Goal: Entertainment & Leisure: Consume media (video, audio)

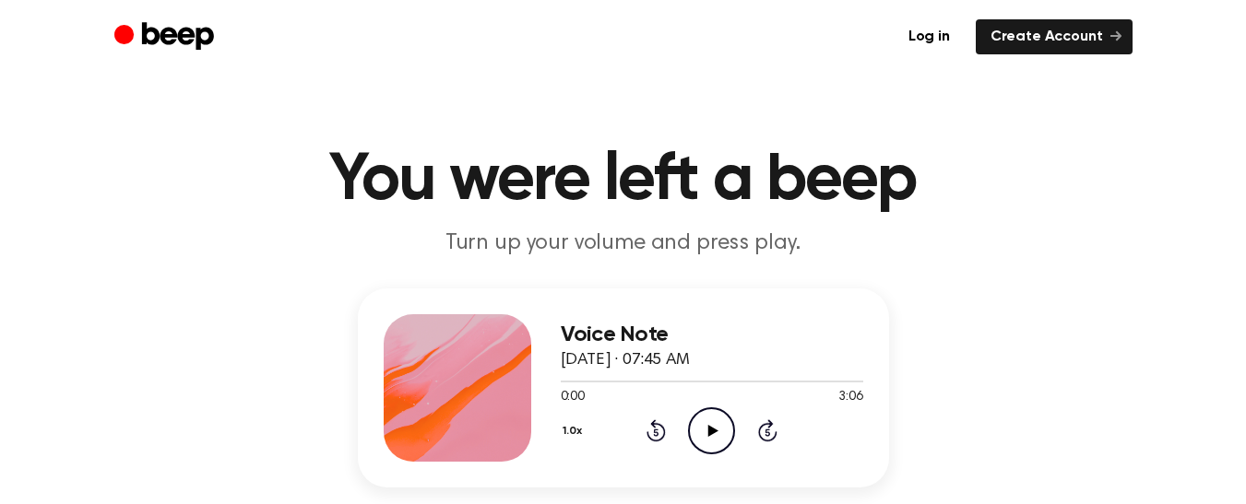
click at [700, 421] on icon "Play Audio" at bounding box center [711, 431] width 47 height 47
click at [645, 424] on icon "Rewind 5 seconds" at bounding box center [655, 431] width 20 height 24
click at [656, 429] on icon "Rewind 5 seconds" at bounding box center [655, 431] width 20 height 24
drag, startPoint x: 656, startPoint y: 429, endPoint x: 630, endPoint y: 439, distance: 27.7
click at [630, 439] on div "1.0x Rewind 5 seconds Pause Audio Skip 5 seconds" at bounding box center [712, 431] width 302 height 47
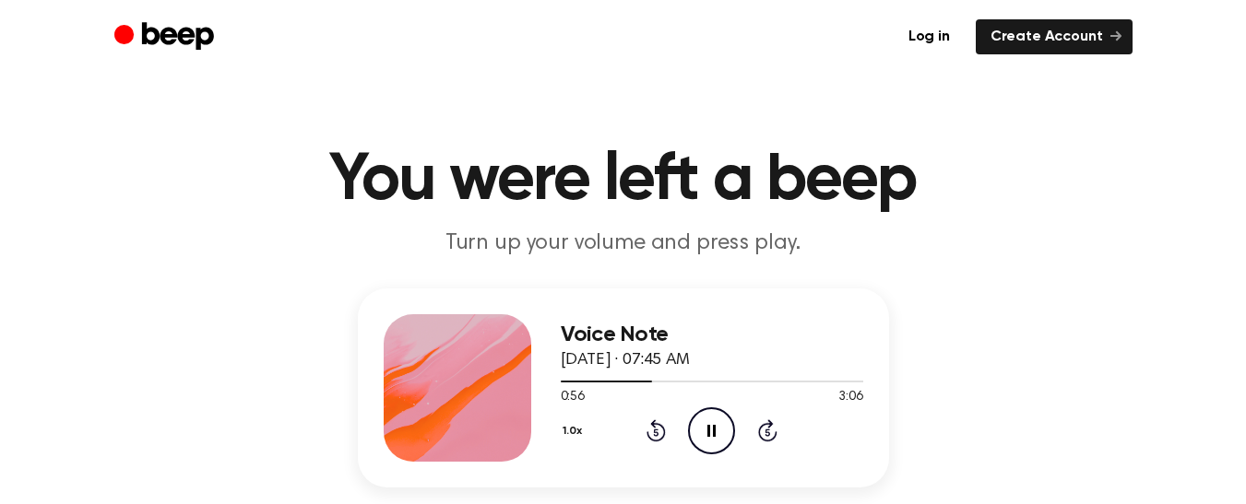
click at [657, 432] on icon at bounding box center [656, 433] width 5 height 7
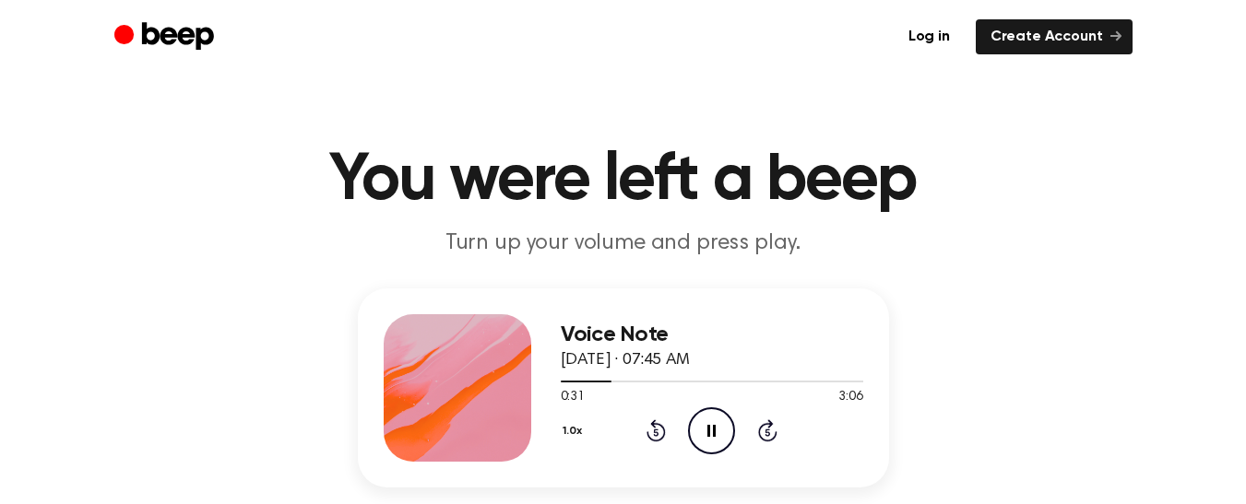
click at [657, 432] on icon at bounding box center [656, 433] width 5 height 7
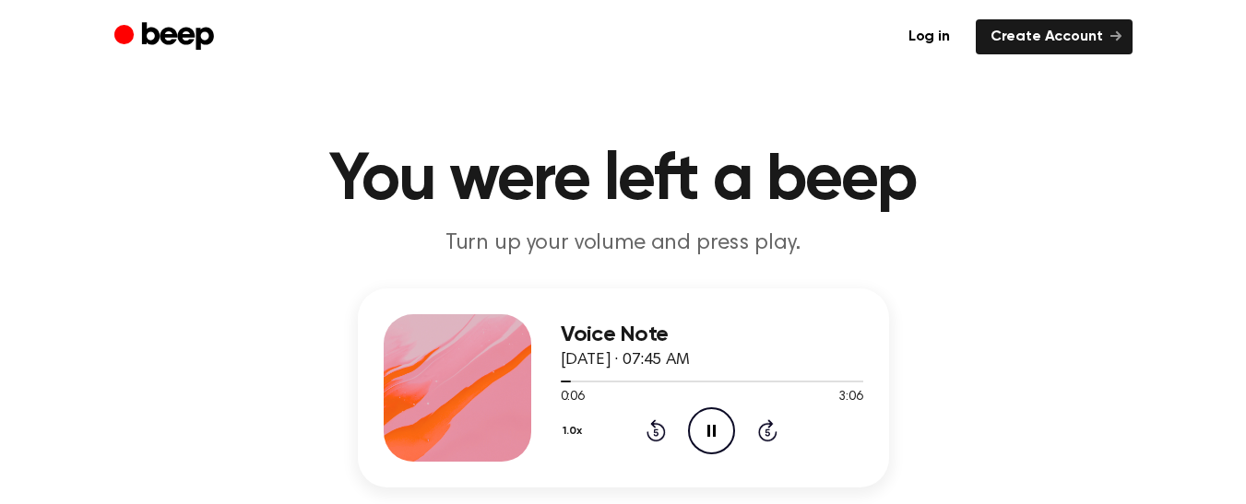
click at [657, 432] on icon at bounding box center [656, 433] width 5 height 7
click at [651, 429] on icon "Rewind 5 seconds" at bounding box center [655, 431] width 20 height 24
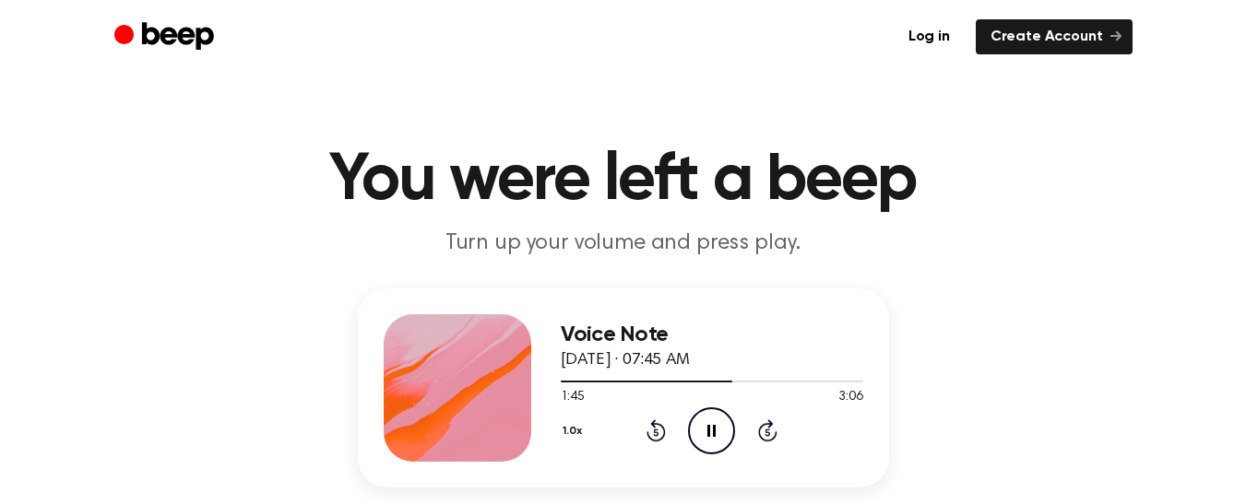
click at [661, 432] on icon "Rewind 5 seconds" at bounding box center [655, 431] width 20 height 24
click at [659, 415] on div "1.0x Rewind 5 seconds Pause Audio Skip 5 seconds" at bounding box center [712, 431] width 302 height 47
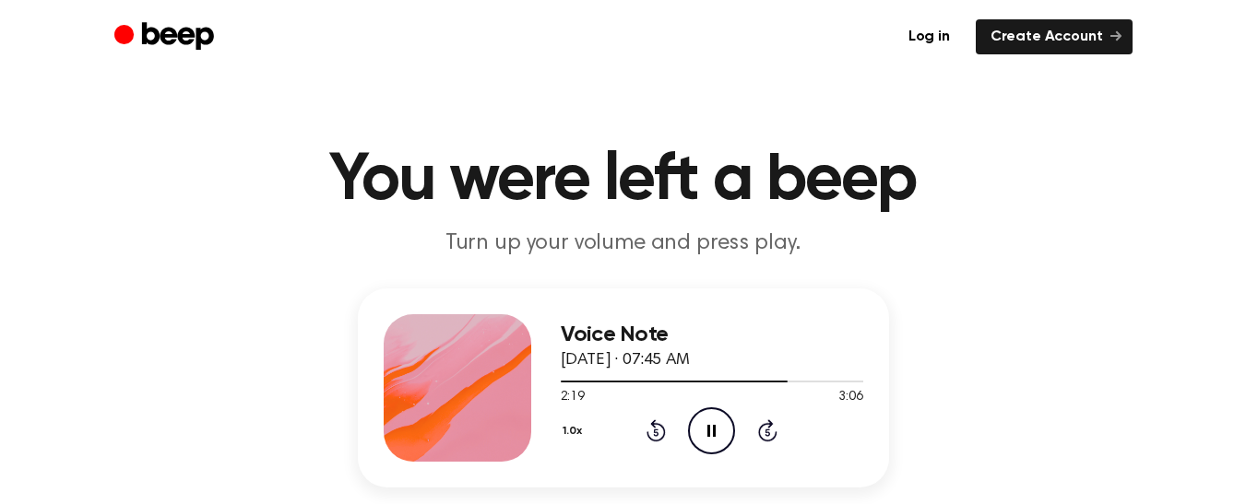
click at [659, 415] on div "1.0x Rewind 5 seconds Pause Audio Skip 5 seconds" at bounding box center [712, 431] width 302 height 47
click at [652, 428] on icon "Rewind 5 seconds" at bounding box center [655, 431] width 20 height 24
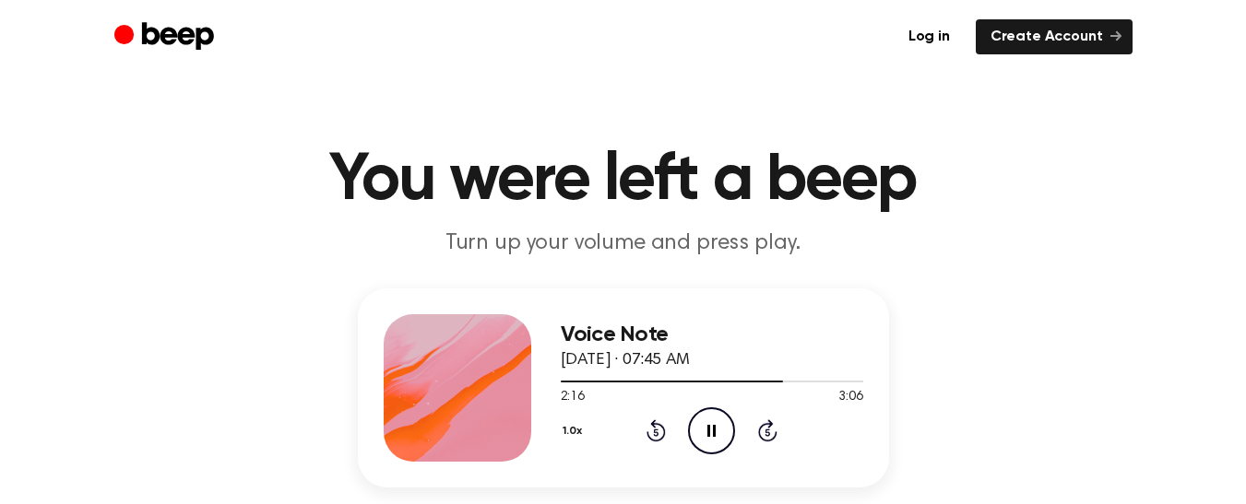
click at [652, 428] on icon "Rewind 5 seconds" at bounding box center [655, 431] width 20 height 24
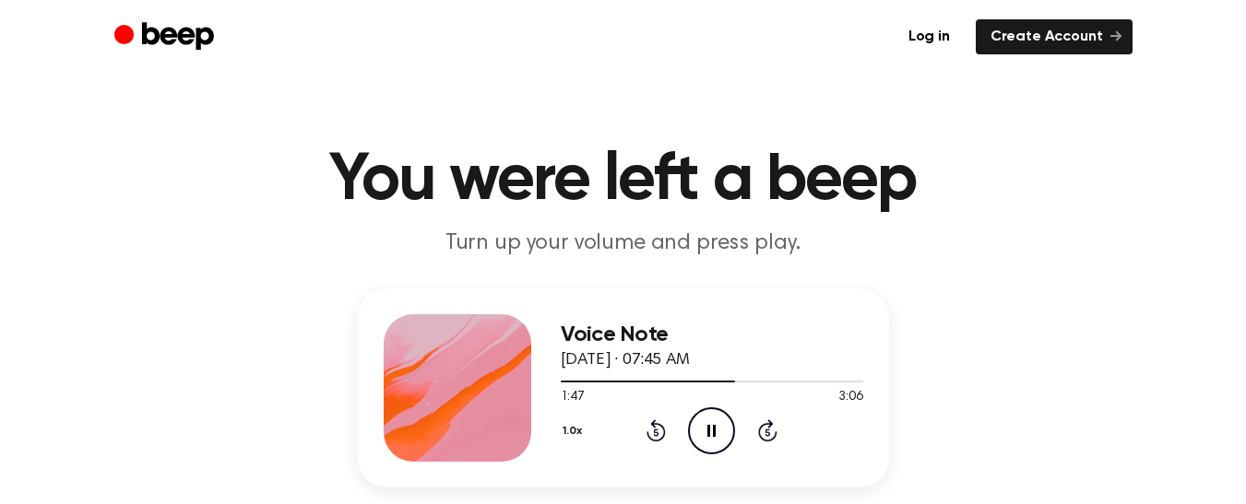
click at [652, 428] on icon "Rewind 5 seconds" at bounding box center [655, 431] width 20 height 24
click at [653, 429] on icon "Rewind 5 seconds" at bounding box center [655, 431] width 20 height 24
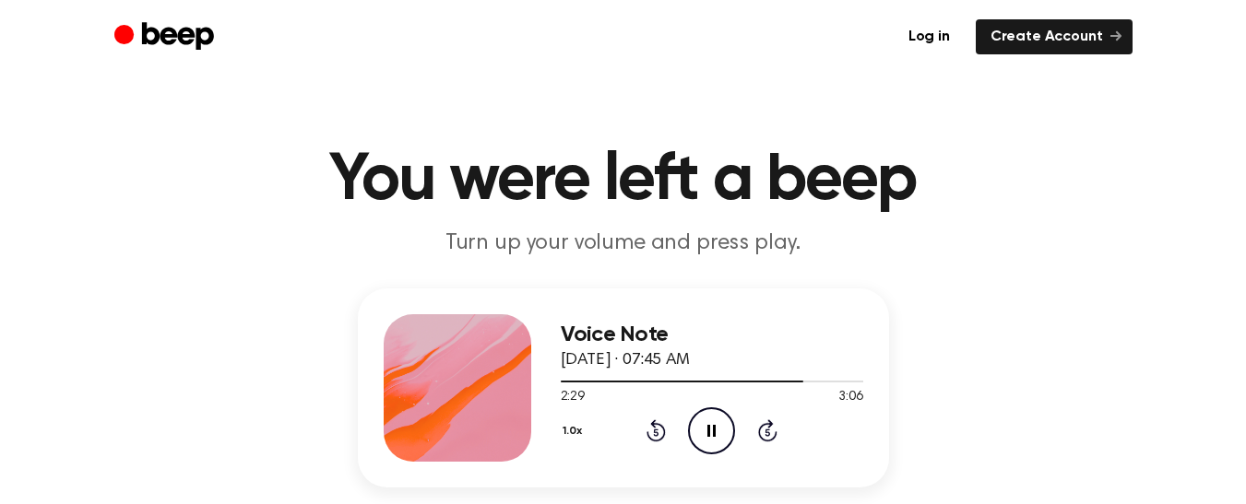
click at [653, 429] on icon "Rewind 5 seconds" at bounding box center [655, 431] width 20 height 24
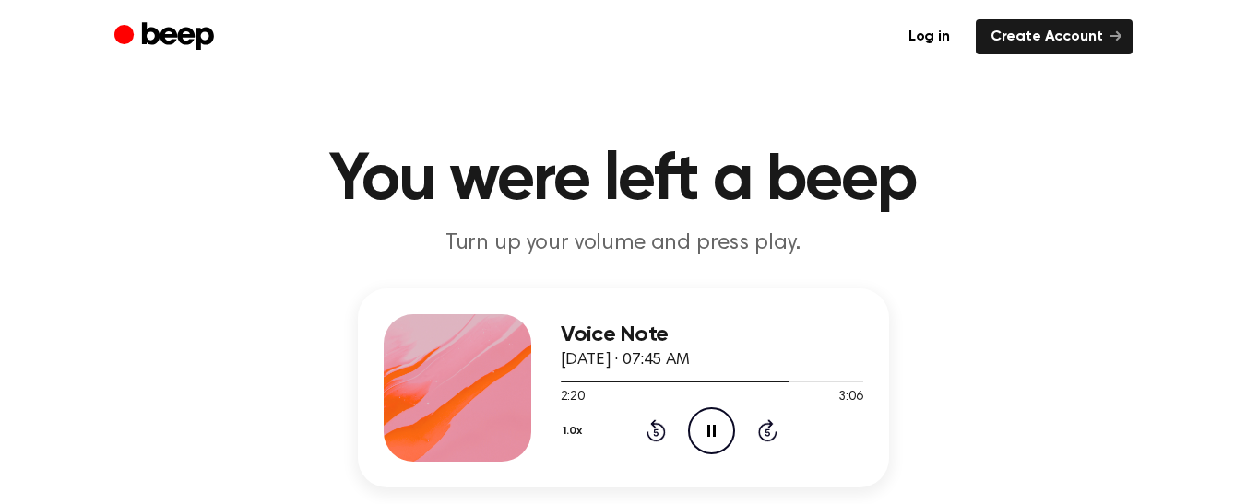
click at [657, 438] on icon "Rewind 5 seconds" at bounding box center [655, 431] width 20 height 24
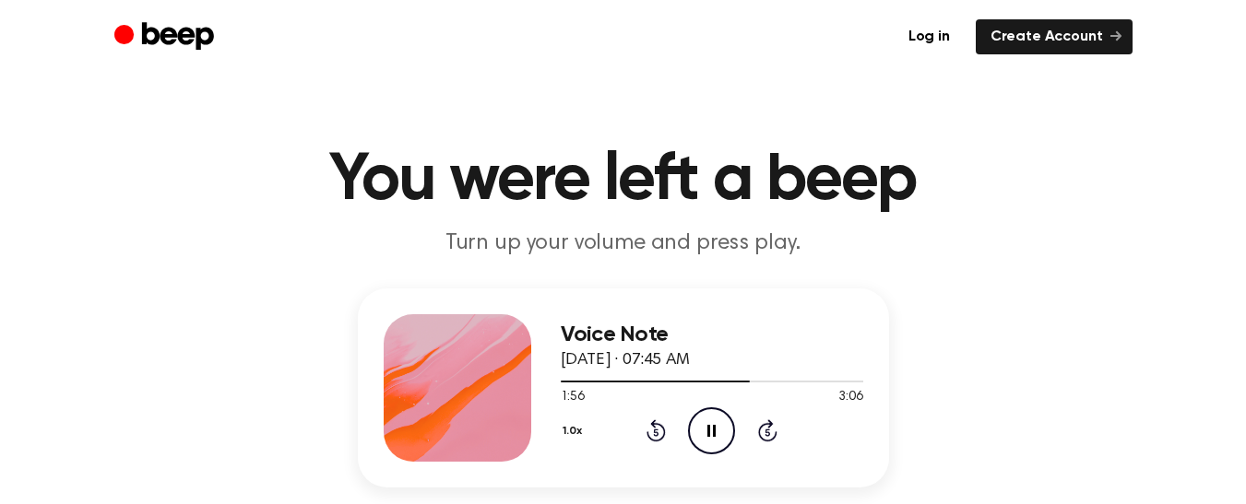
click at [657, 437] on icon "Rewind 5 seconds" at bounding box center [655, 431] width 20 height 24
